Goal: Task Accomplishment & Management: Use online tool/utility

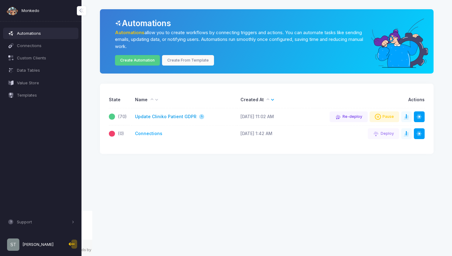
click at [150, 116] on link "Update Cliniko Patient GDPR" at bounding box center [165, 116] width 61 height 6
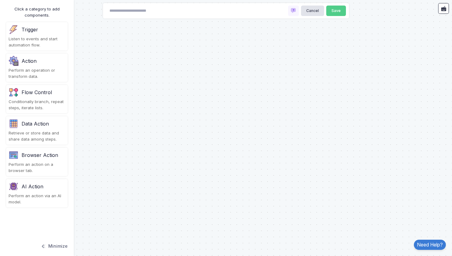
type input "**********"
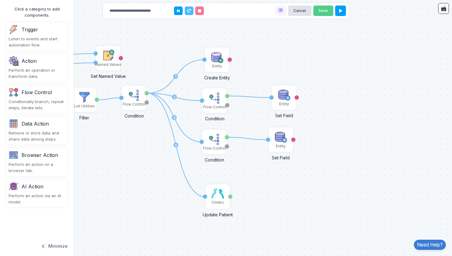
drag, startPoint x: 108, startPoint y: 146, endPoint x: 169, endPoint y: 186, distance: 72.2
click at [168, 185] on div "1 1 2 1 1 1 1 2 3 4 1 Cliniko New Patient Form Response Patient ID Response Nam…" at bounding box center [226, 128] width 452 height 256
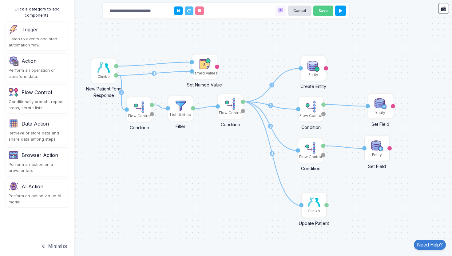
drag, startPoint x: 145, startPoint y: 166, endPoint x: 235, endPoint y: 166, distance: 90.1
click at [235, 166] on div "1 1 2 1 1 1 1 2 3 4 1 Cliniko New Patient Form Response Patient ID Response Nam…" at bounding box center [226, 128] width 452 height 256
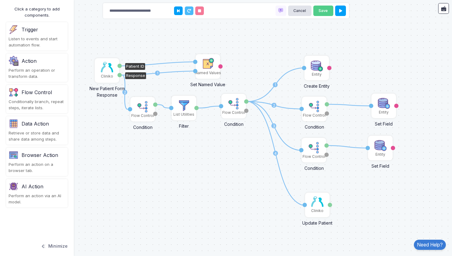
click at [106, 70] on img at bounding box center [107, 67] width 12 height 10
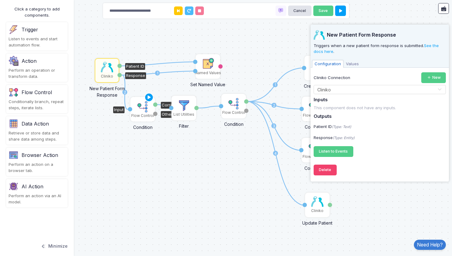
click at [142, 113] on div "Flow Control" at bounding box center [142, 116] width 23 height 6
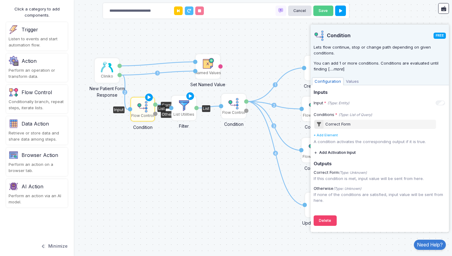
click at [183, 112] on div "List Utilities" at bounding box center [183, 115] width 21 height 6
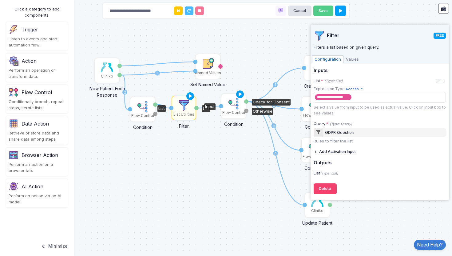
click at [231, 112] on div "Flow Control" at bounding box center [233, 113] width 23 height 6
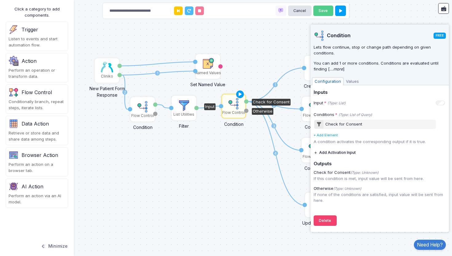
click at [238, 165] on div "1 1 2 1 1 1 1 2 3 4 1 Cliniko New Patient Form Response Patient ID Response Nam…" at bounding box center [226, 128] width 452 height 256
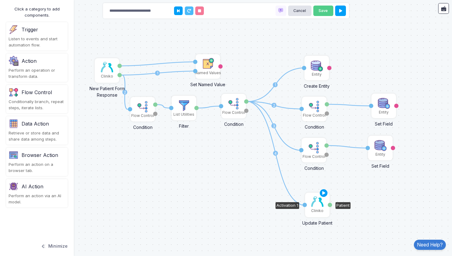
click at [317, 204] on img at bounding box center [317, 201] width 12 height 10
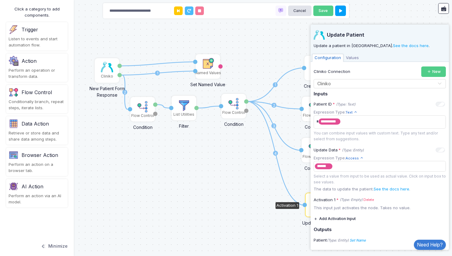
click at [209, 194] on div "1 1 2 1 1 1 1 2 3 4 1 Cliniko New Patient Form Response Patient ID Response Nam…" at bounding box center [226, 128] width 452 height 256
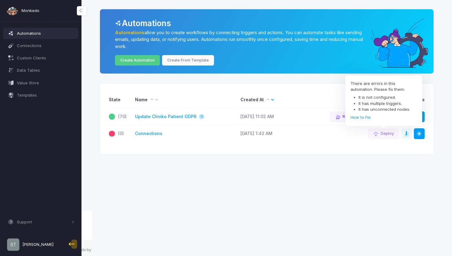
click at [313, 193] on app-root "Monkedo Automations Connections Custom Clients Data Tables Value Store Template…" at bounding box center [226, 104] width 452 height 208
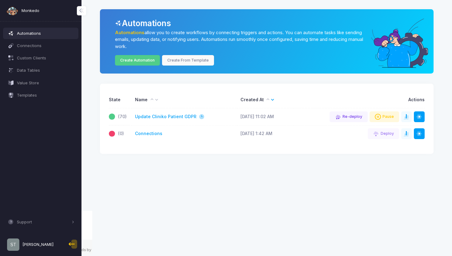
click at [439, 116] on div "Automations Automations allow you to create workflows by connecting triggers an…" at bounding box center [267, 81] width 352 height 144
click at [418, 115] on span at bounding box center [419, 117] width 6 height 6
click at [436, 109] on div "Automations Automations allow you to create workflows by connecting triggers an…" at bounding box center [267, 81] width 352 height 144
click at [409, 117] on span at bounding box center [409, 117] width 0 height 6
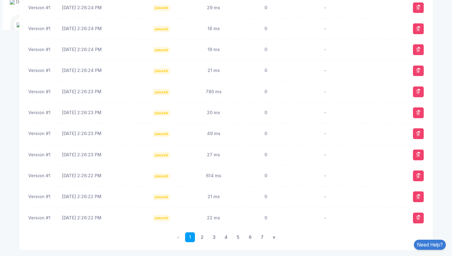
scroll to position [275, 0]
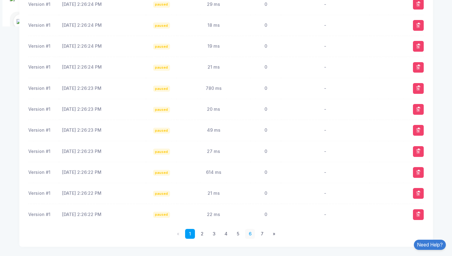
click at [249, 234] on link "6" at bounding box center [250, 234] width 10 height 10
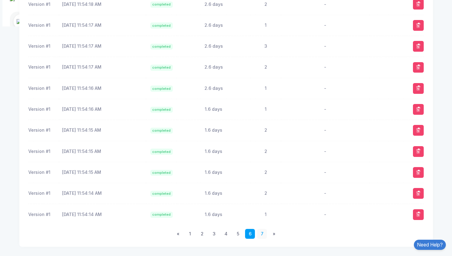
click at [263, 236] on link "7" at bounding box center [262, 234] width 10 height 10
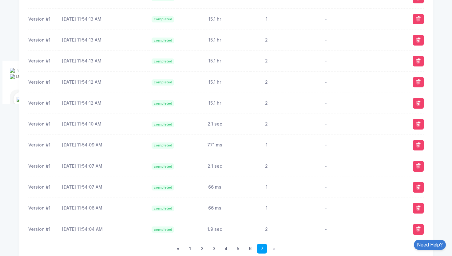
scroll to position [212, 0]
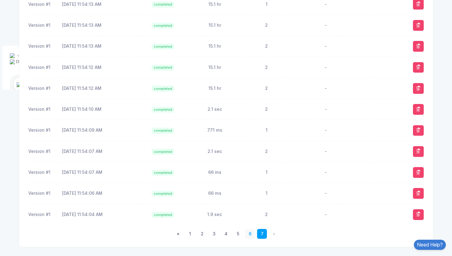
click at [251, 233] on link "6" at bounding box center [250, 234] width 10 height 10
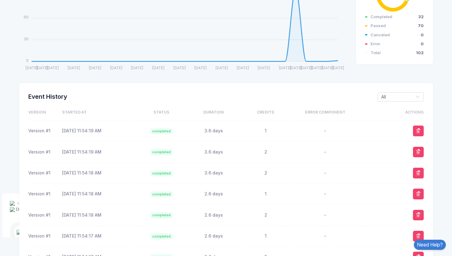
scroll to position [275, 0]
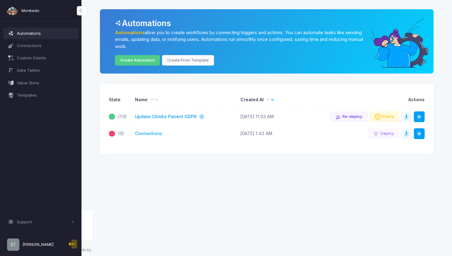
click at [167, 116] on link "Update Cliniko Patient GDPR" at bounding box center [165, 116] width 61 height 6
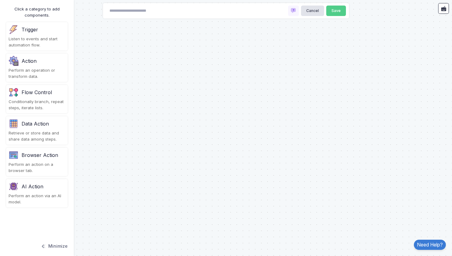
type input "**********"
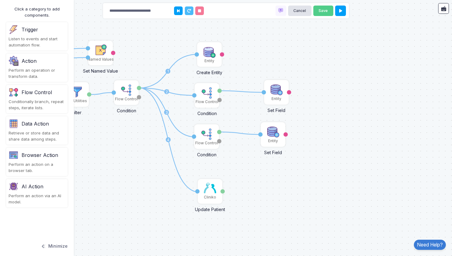
drag, startPoint x: 103, startPoint y: 154, endPoint x: 160, endPoint y: 185, distance: 64.6
click at [160, 185] on div "1 1 2 1 1 1 1 2 3 4 1 Cliniko New Patient Form Response Patient ID Response Nam…" at bounding box center [226, 128] width 452 height 256
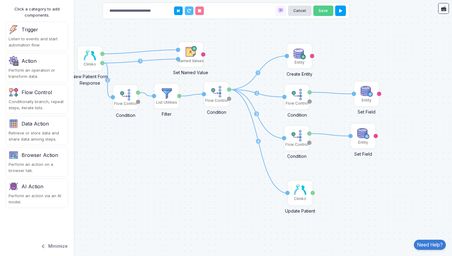
drag, startPoint x: 144, startPoint y: 180, endPoint x: 221, endPoint y: 176, distance: 76.4
click at [221, 176] on div "1 1 2 1 1 1 1 2 3 4 1 Cliniko New Patient Form Response Patient ID Response Nam…" at bounding box center [226, 128] width 452 height 256
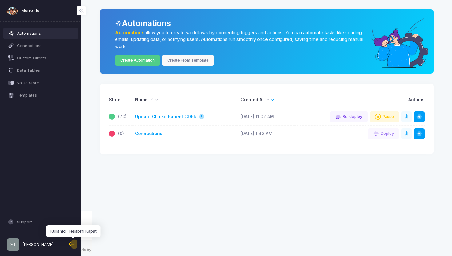
click at [73, 245] on span at bounding box center [72, 244] width 11 height 11
